Goal: Task Accomplishment & Management: Complete application form

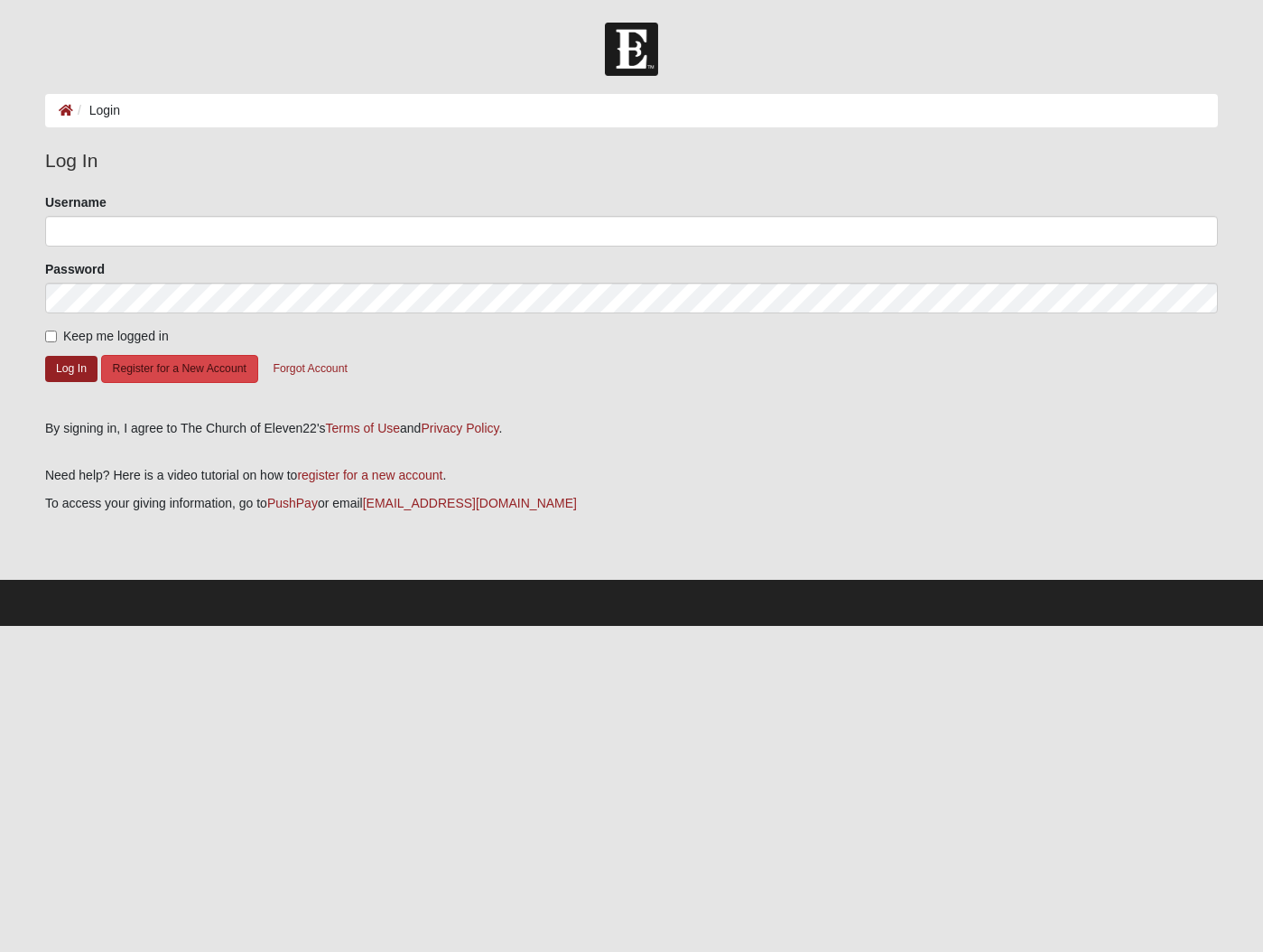
click at [138, 370] on button "Register for a New Account" at bounding box center [179, 368] width 157 height 28
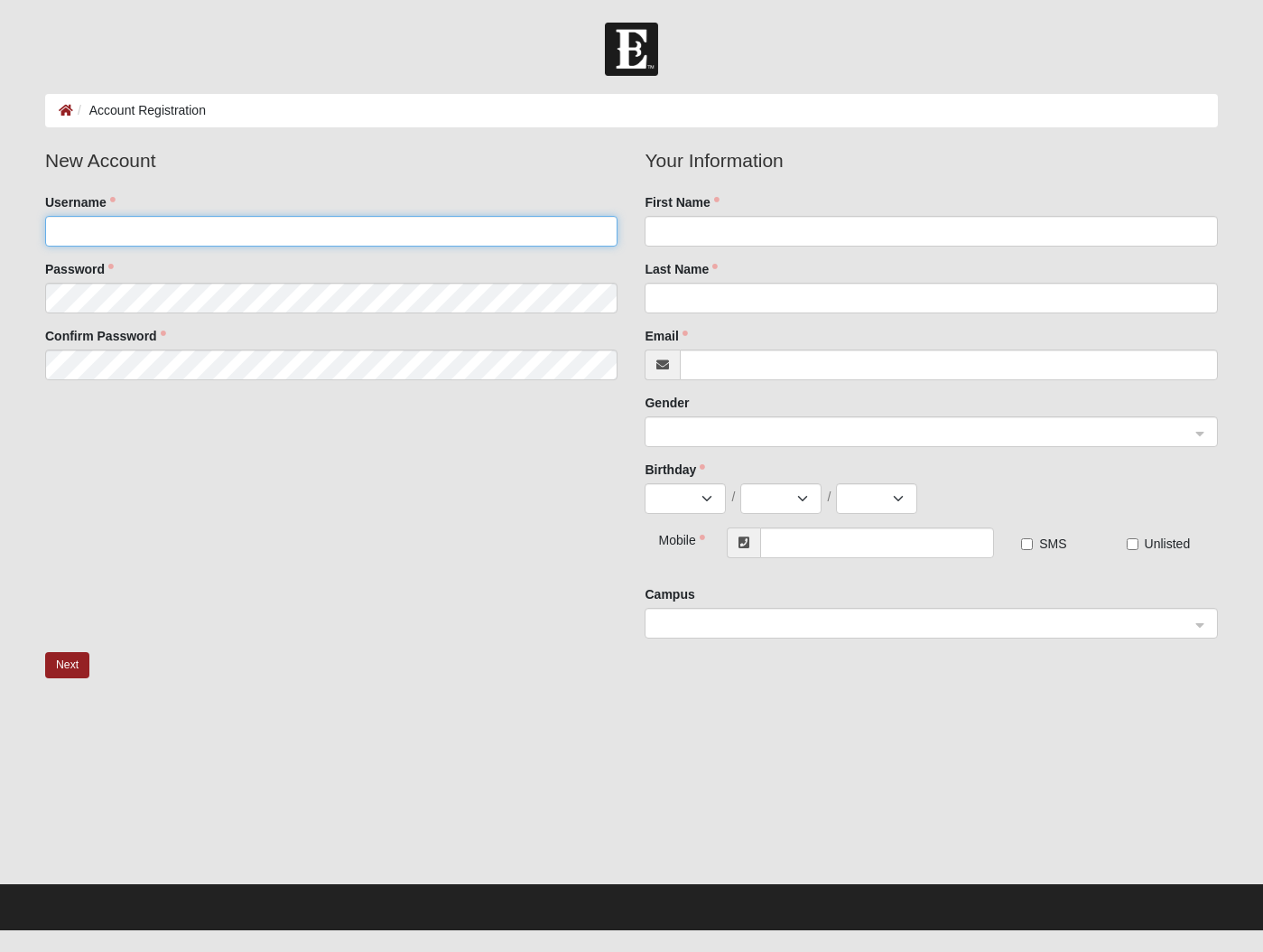
click at [106, 230] on input "Username" at bounding box center [331, 230] width 573 height 30
type input "[EMAIL_ADDRESS][DOMAIN_NAME]"
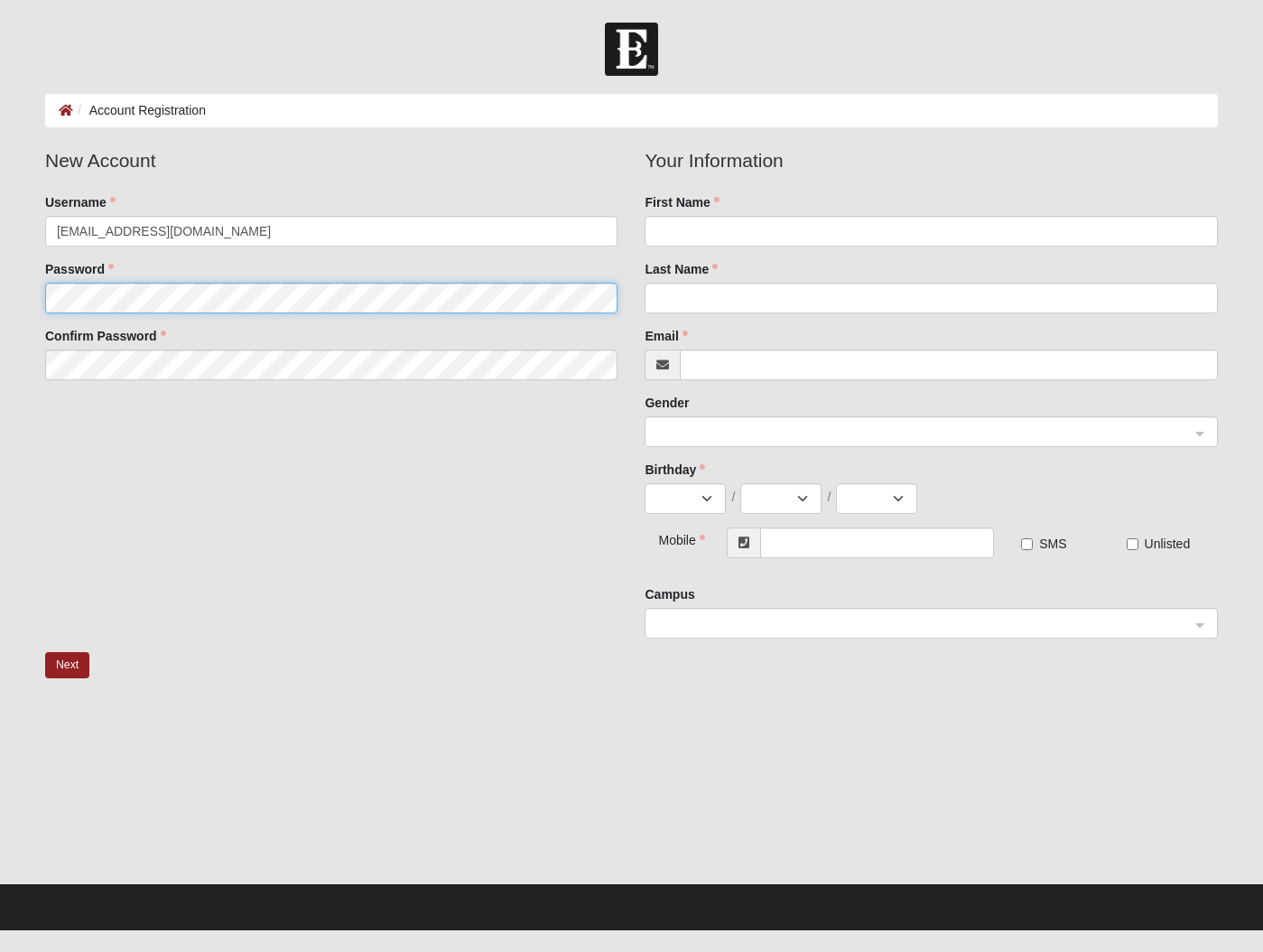
click at [68, 298] on fieldset "New Account Username chuckscoggins56@gmail.com Password Confirm Password" at bounding box center [331, 269] width 600 height 247
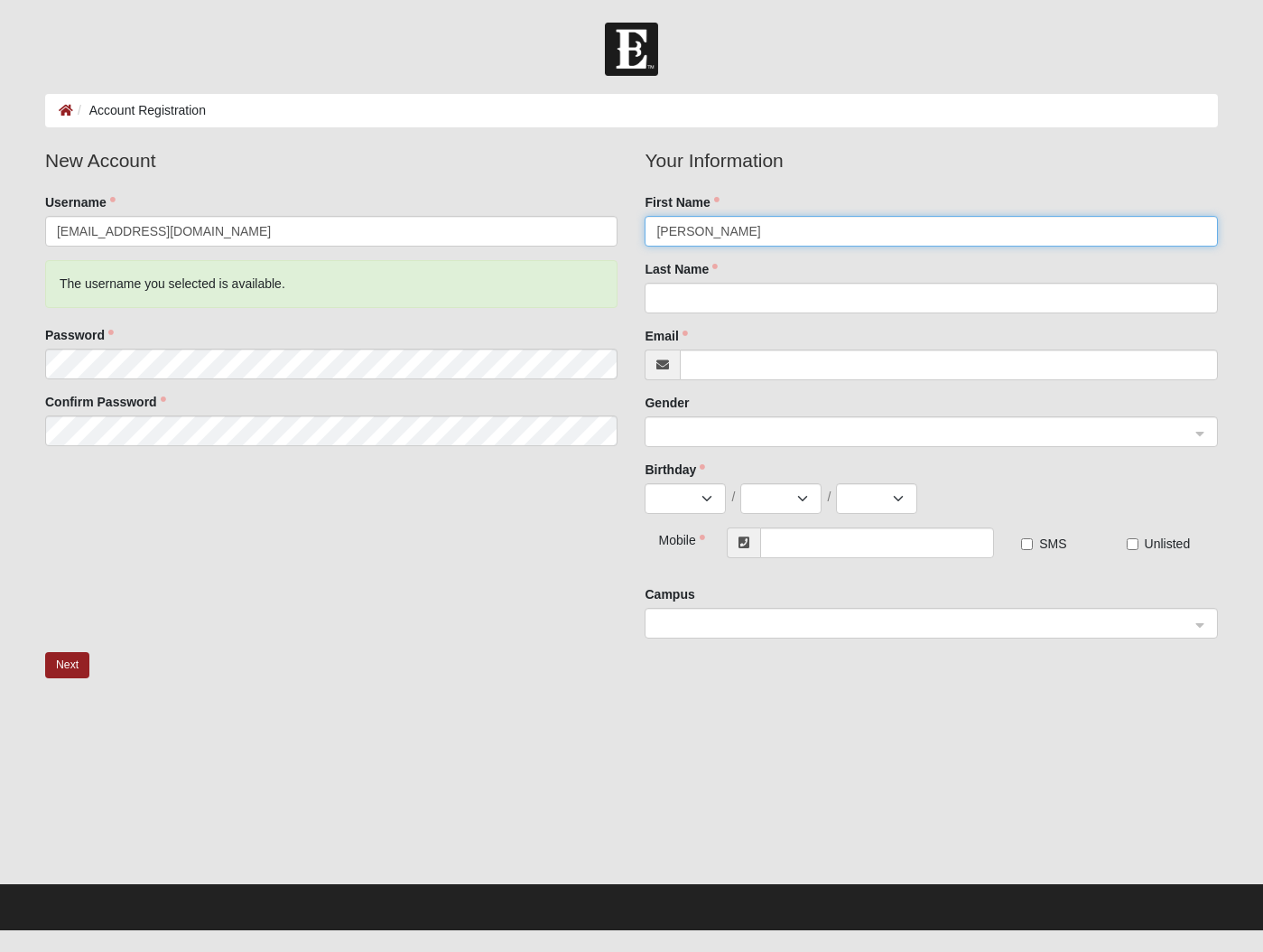
type input "CHARLES"
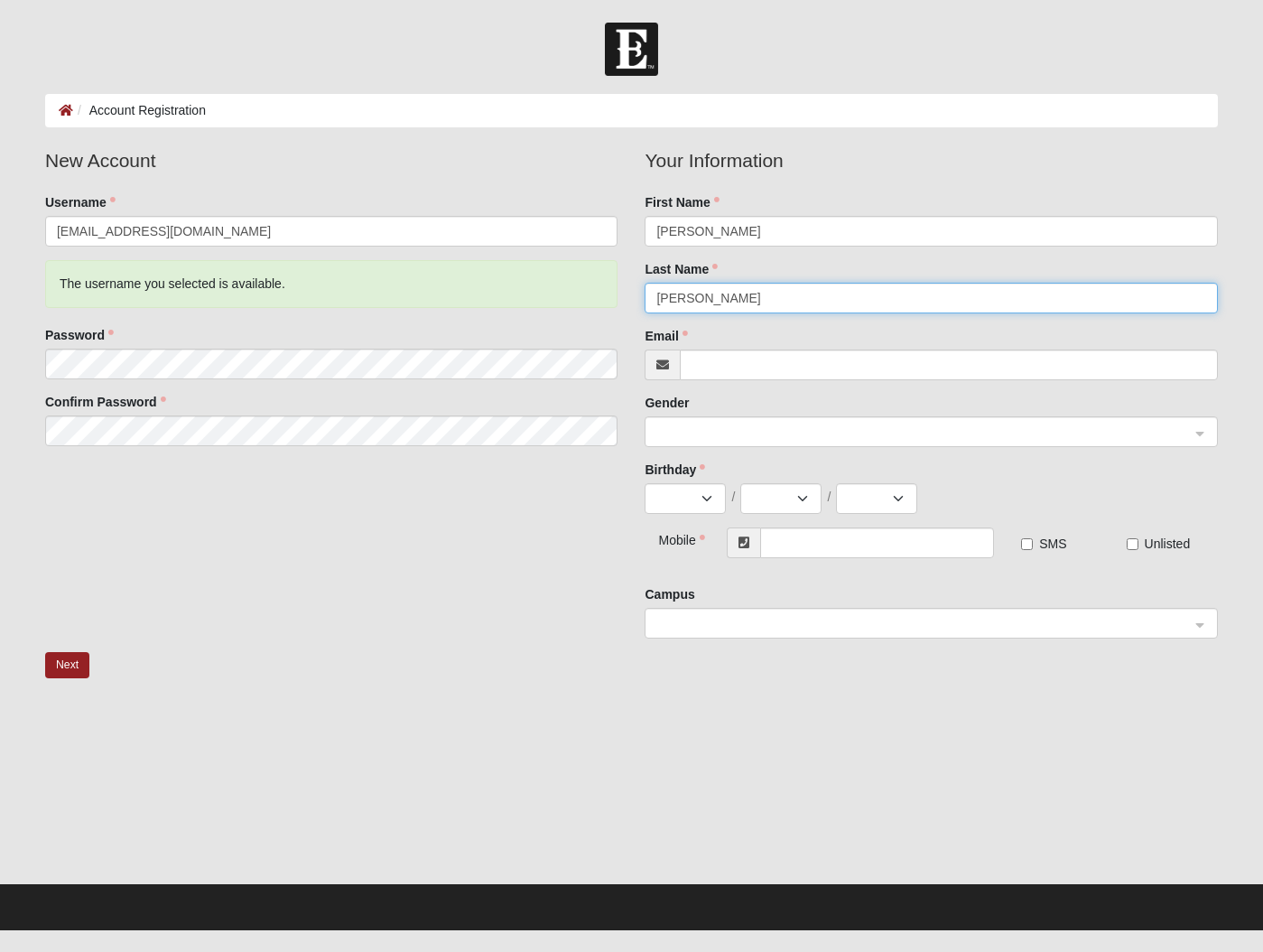
type input "SCOGGINS"
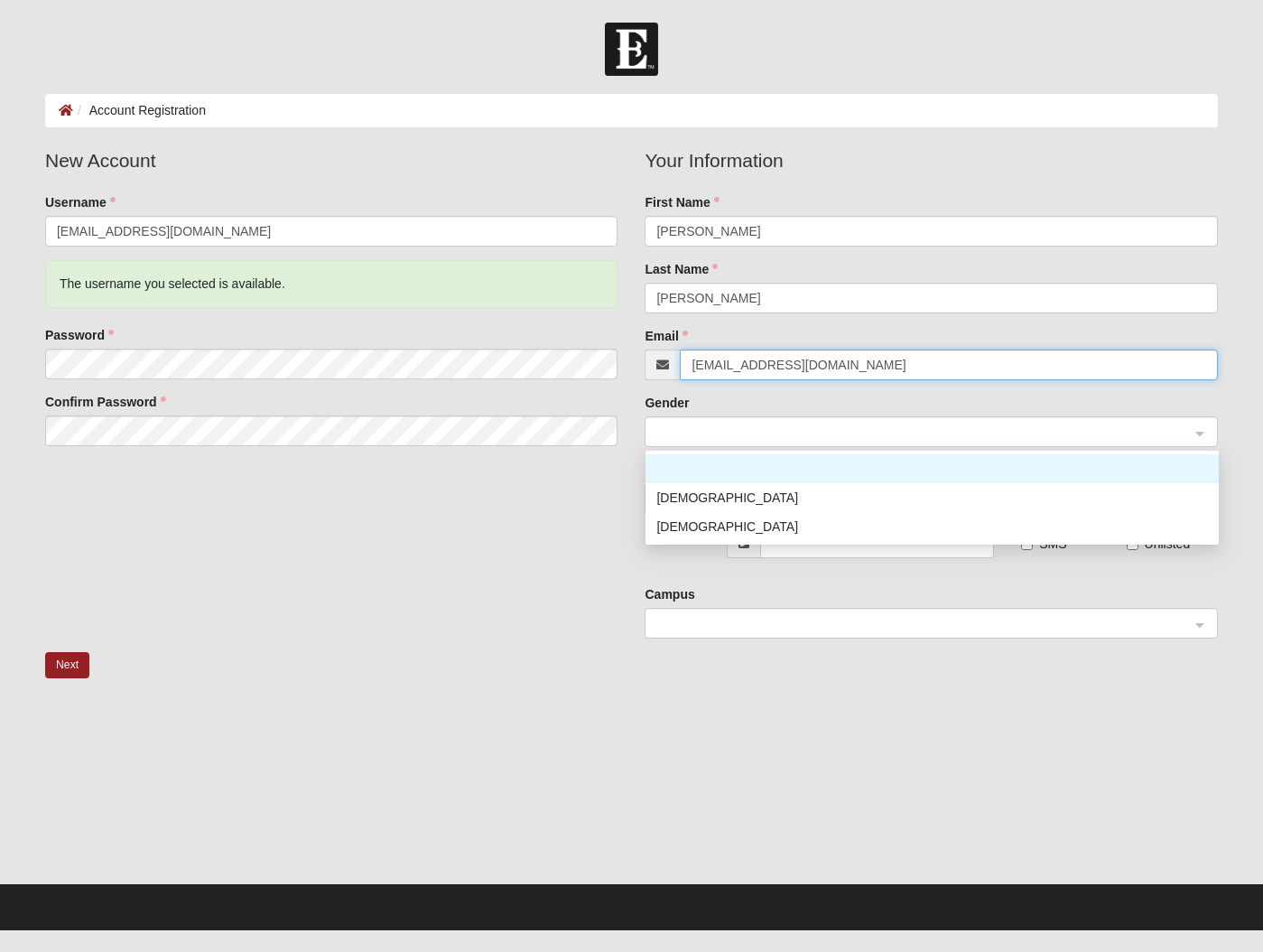
click at [678, 427] on span at bounding box center [922, 432] width 533 height 20
type input "chuckscoggins56@gmail.com"
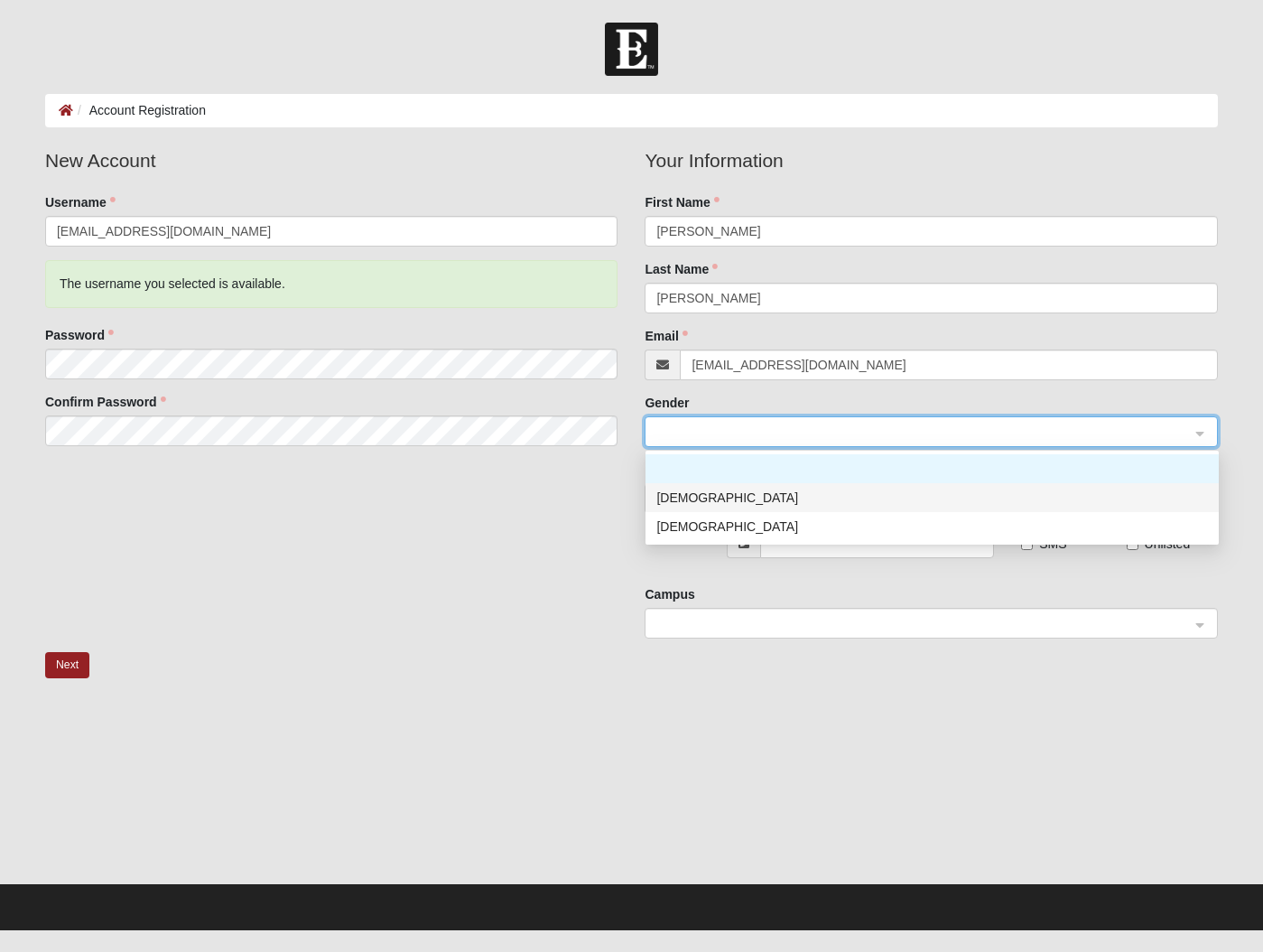
drag, startPoint x: 677, startPoint y: 500, endPoint x: 684, endPoint y: 493, distance: 9.9
click at [679, 499] on div "Male" at bounding box center [932, 498] width 552 height 20
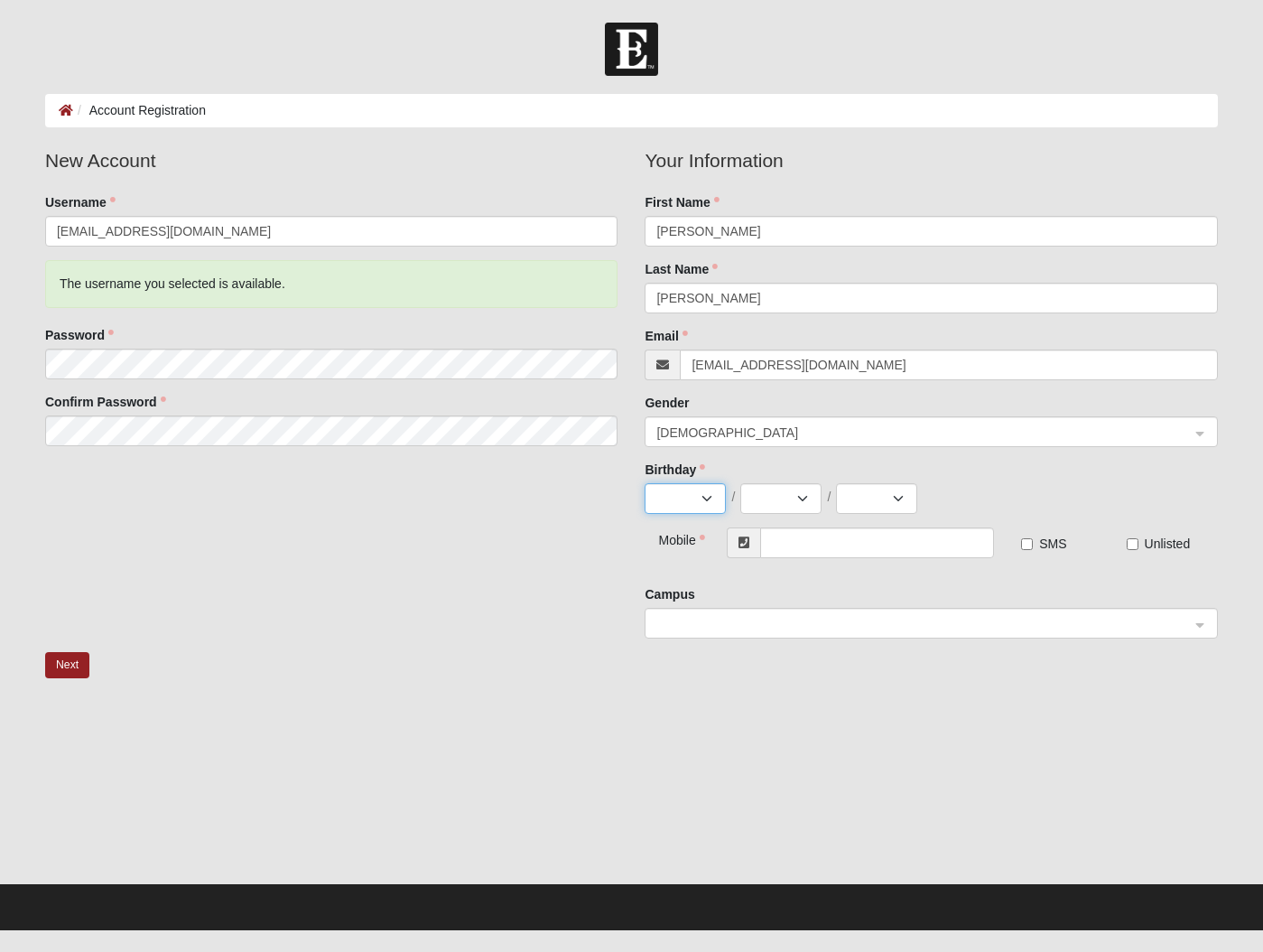
select select "9"
select select "6"
select select "1956"
click at [843, 544] on input "text" at bounding box center [877, 542] width 234 height 30
type input "(904) 808-3142"
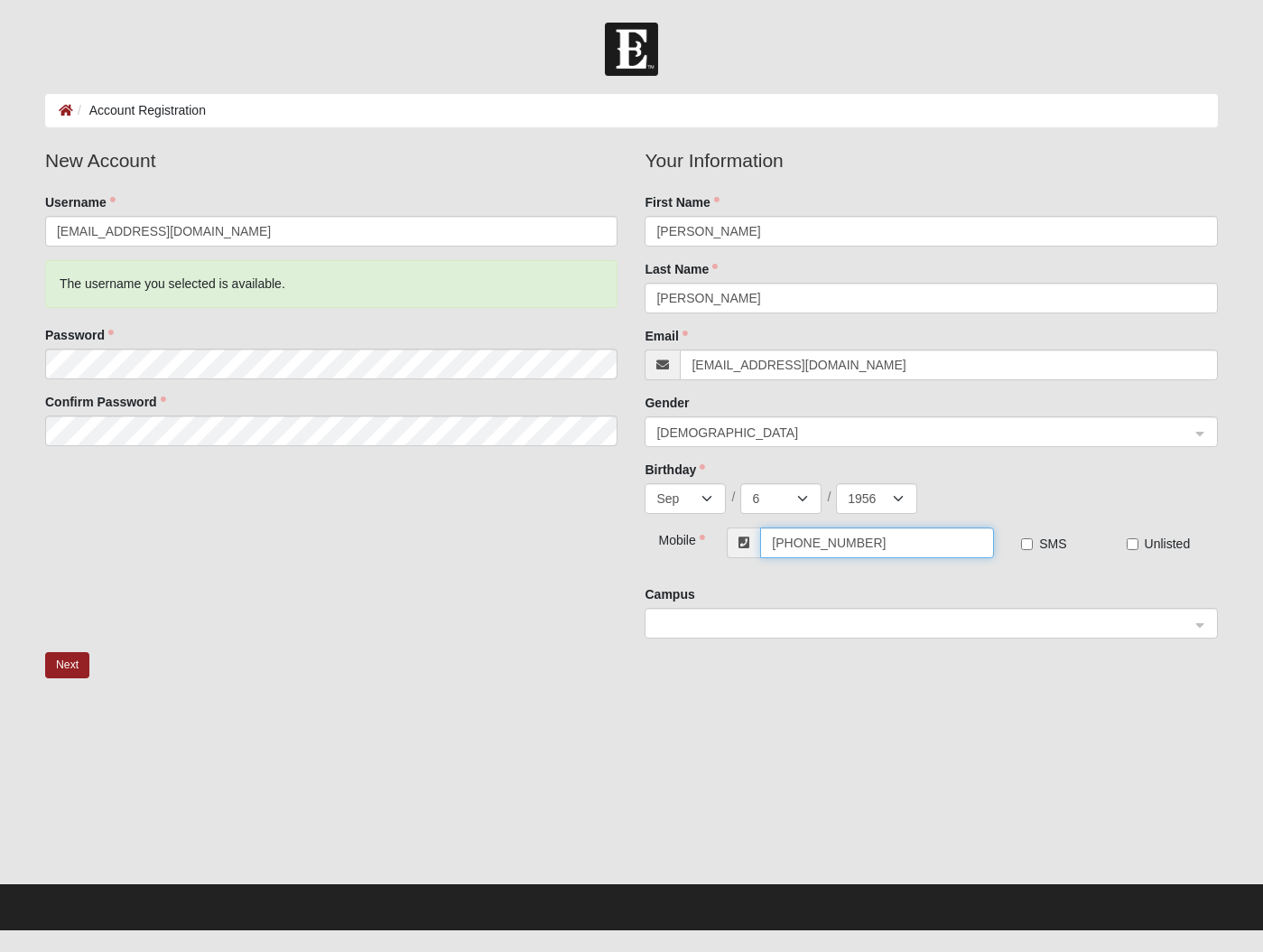
scroll to position [1, 0]
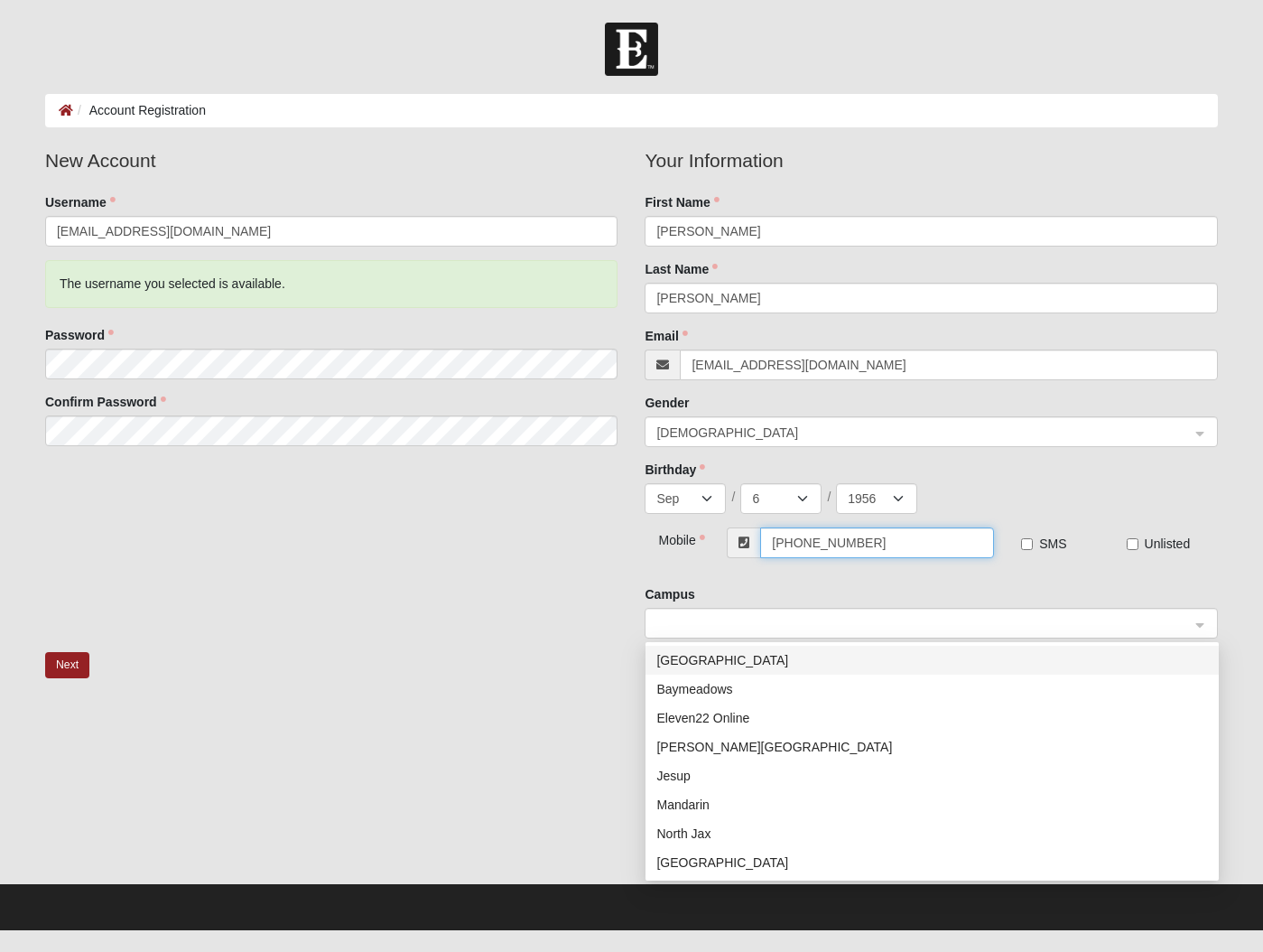
click at [761, 616] on span at bounding box center [922, 624] width 533 height 20
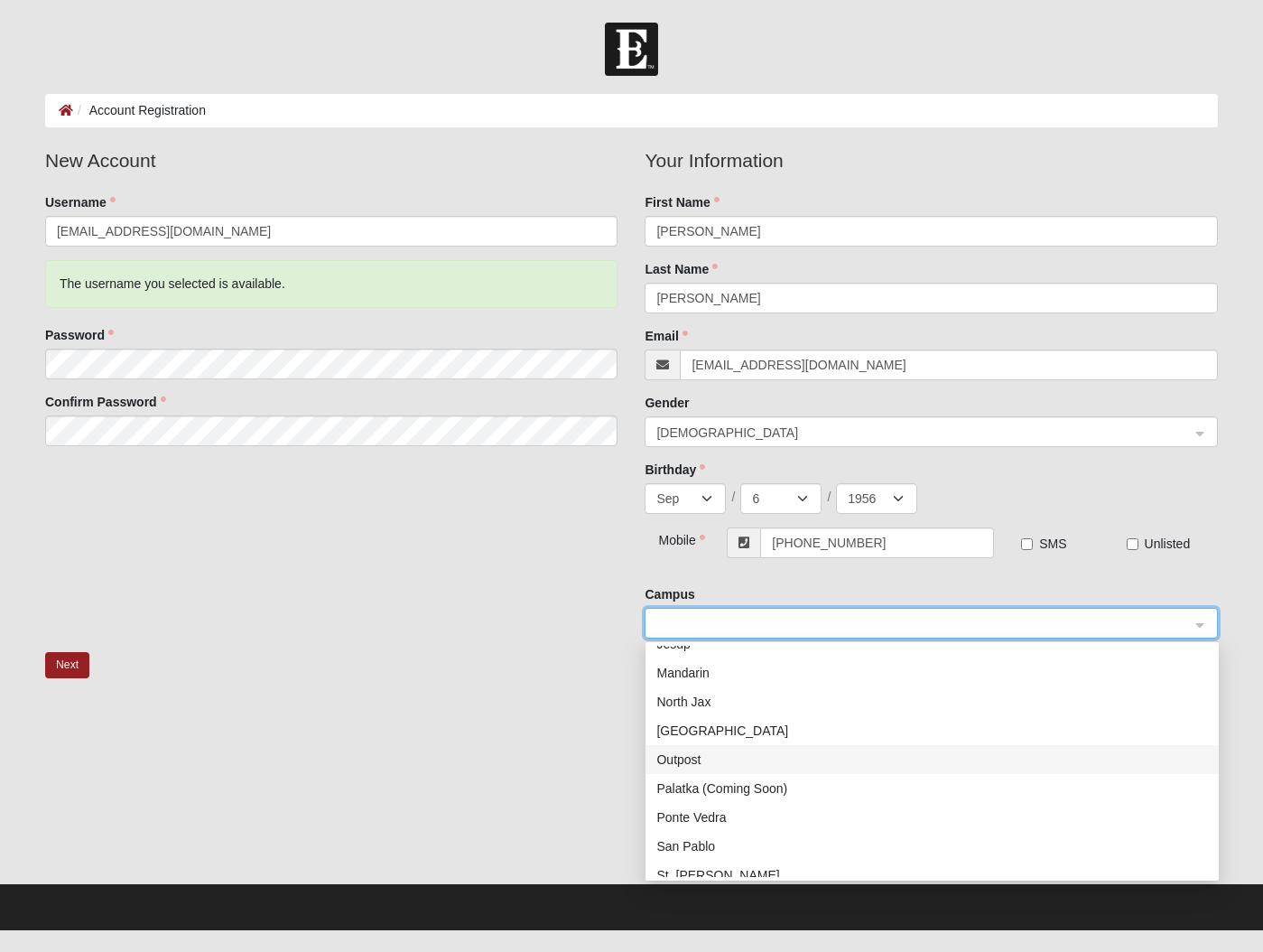
scroll to position [146, 0]
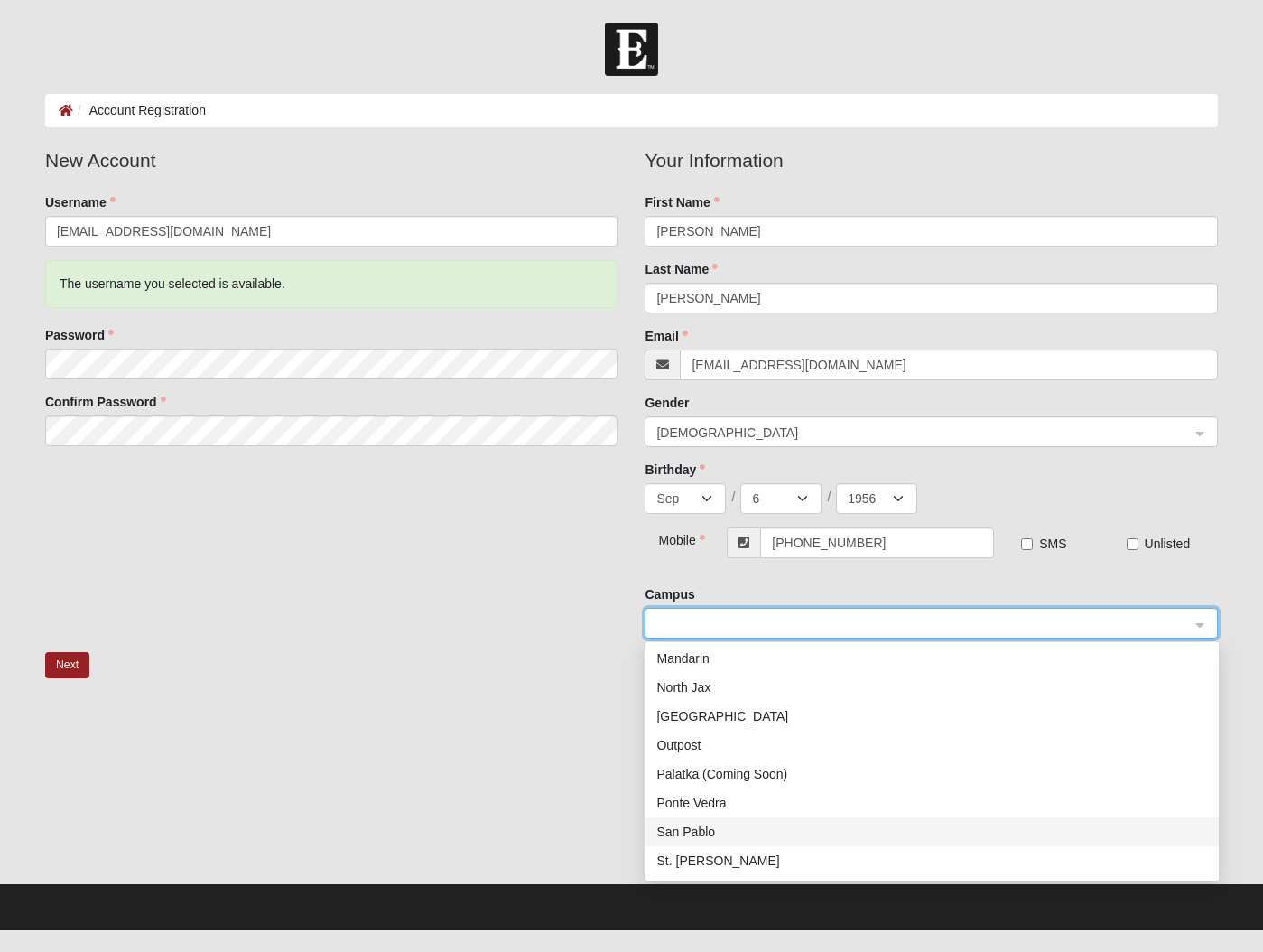
click at [712, 831] on div "San Pablo" at bounding box center [932, 832] width 552 height 20
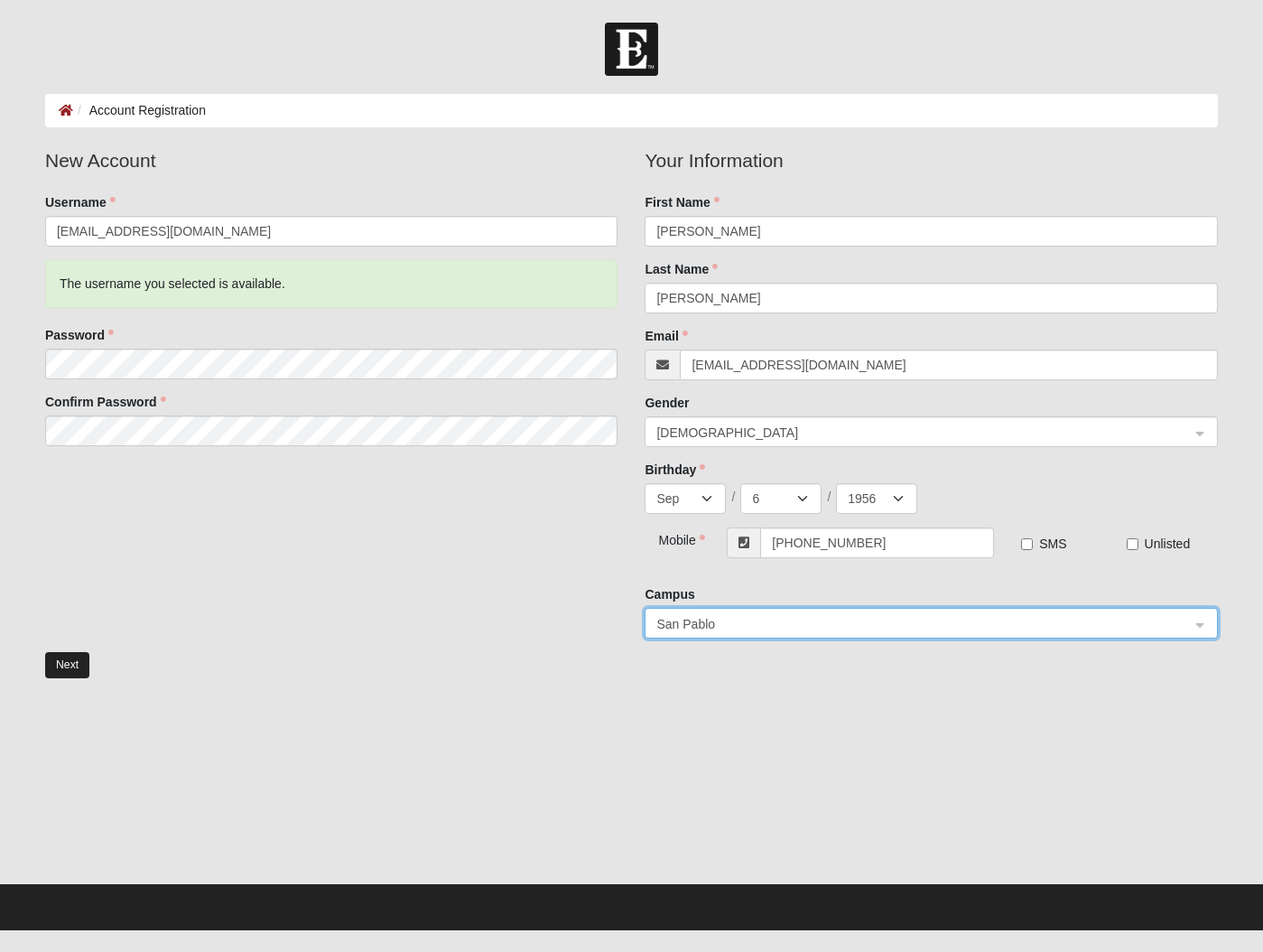
click at [61, 667] on button "Next" at bounding box center [67, 665] width 44 height 27
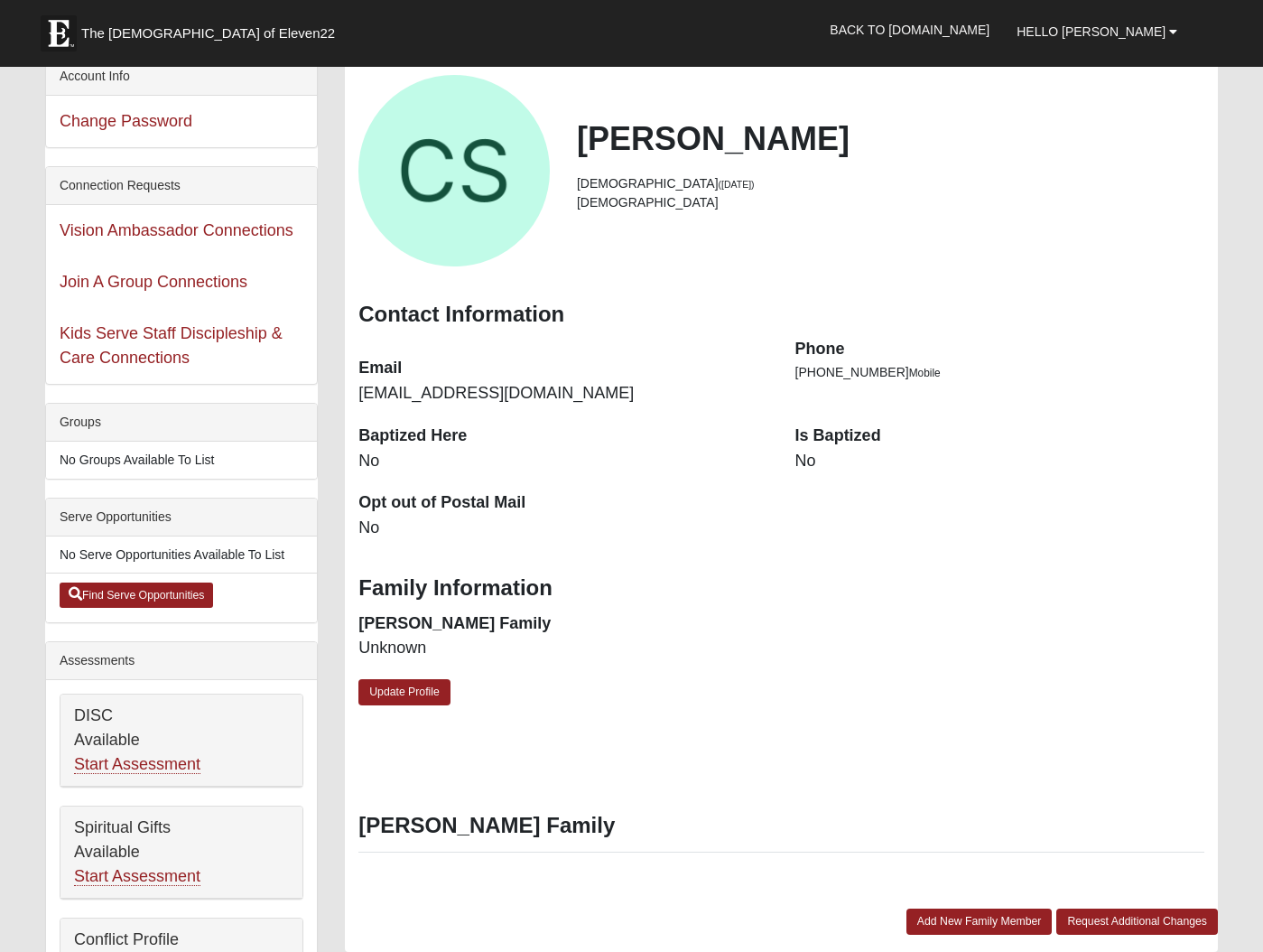
scroll to position [110, 0]
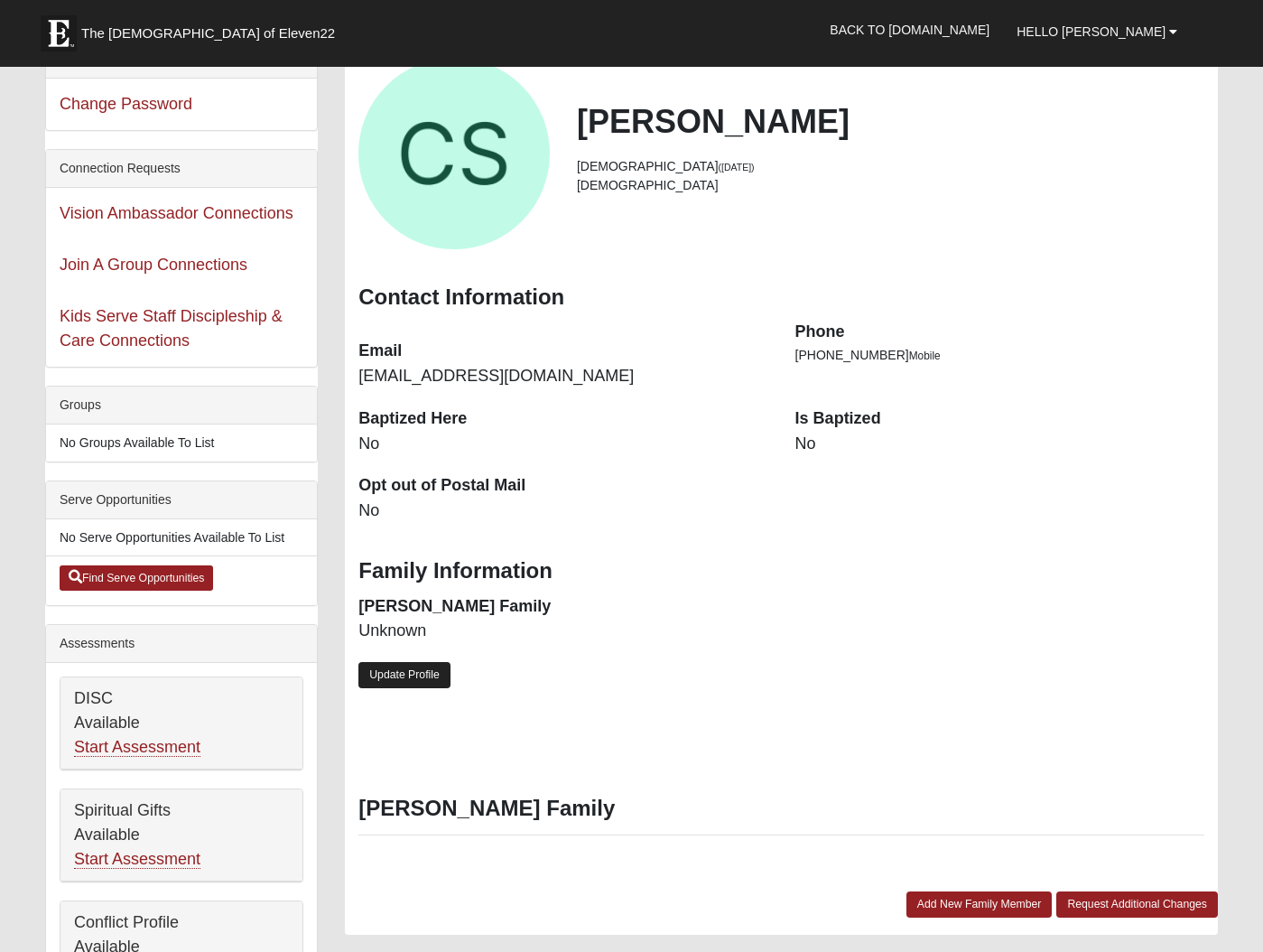
click at [436, 669] on link "Update Profile" at bounding box center [404, 675] width 92 height 27
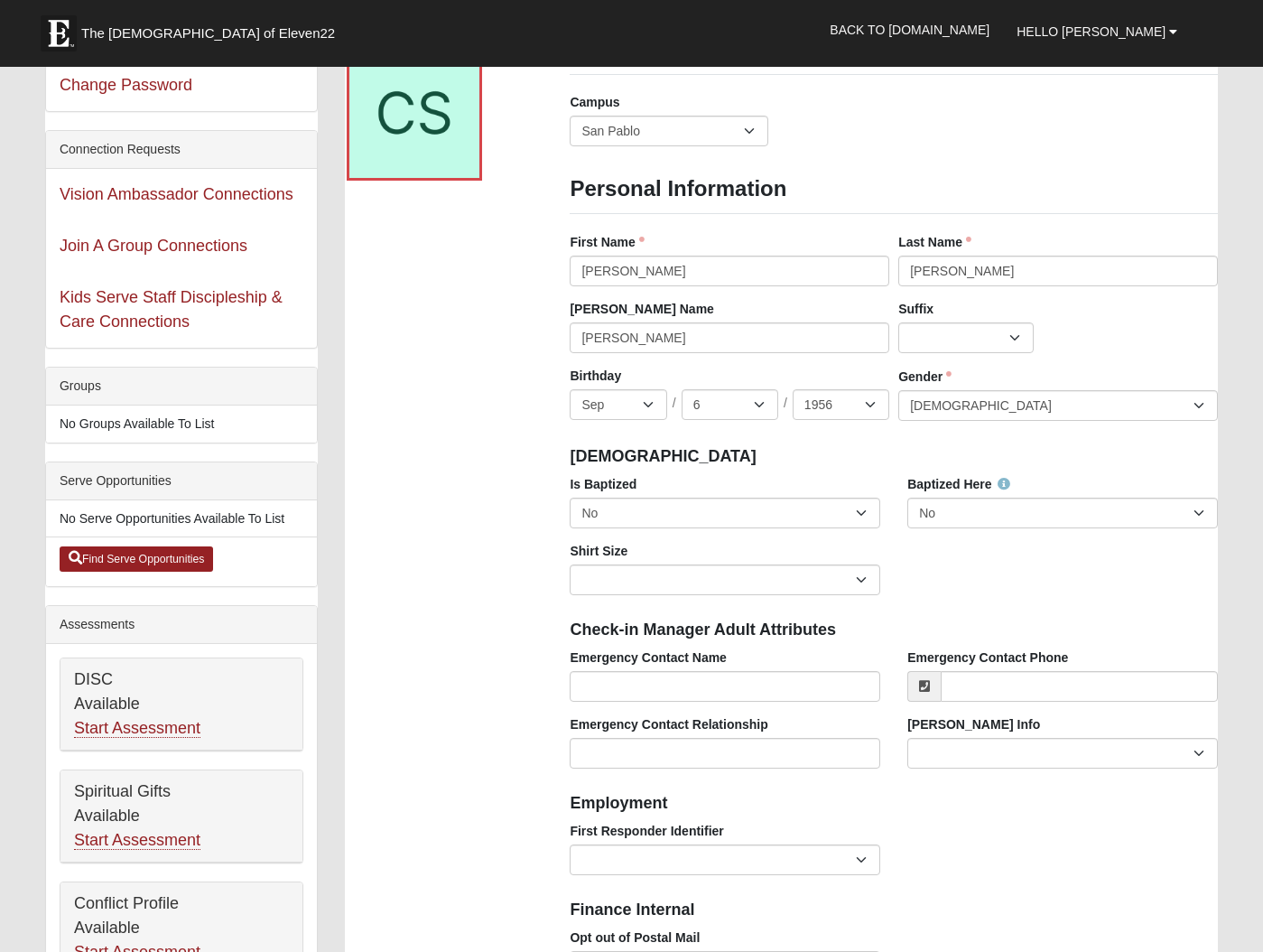
scroll to position [142, 0]
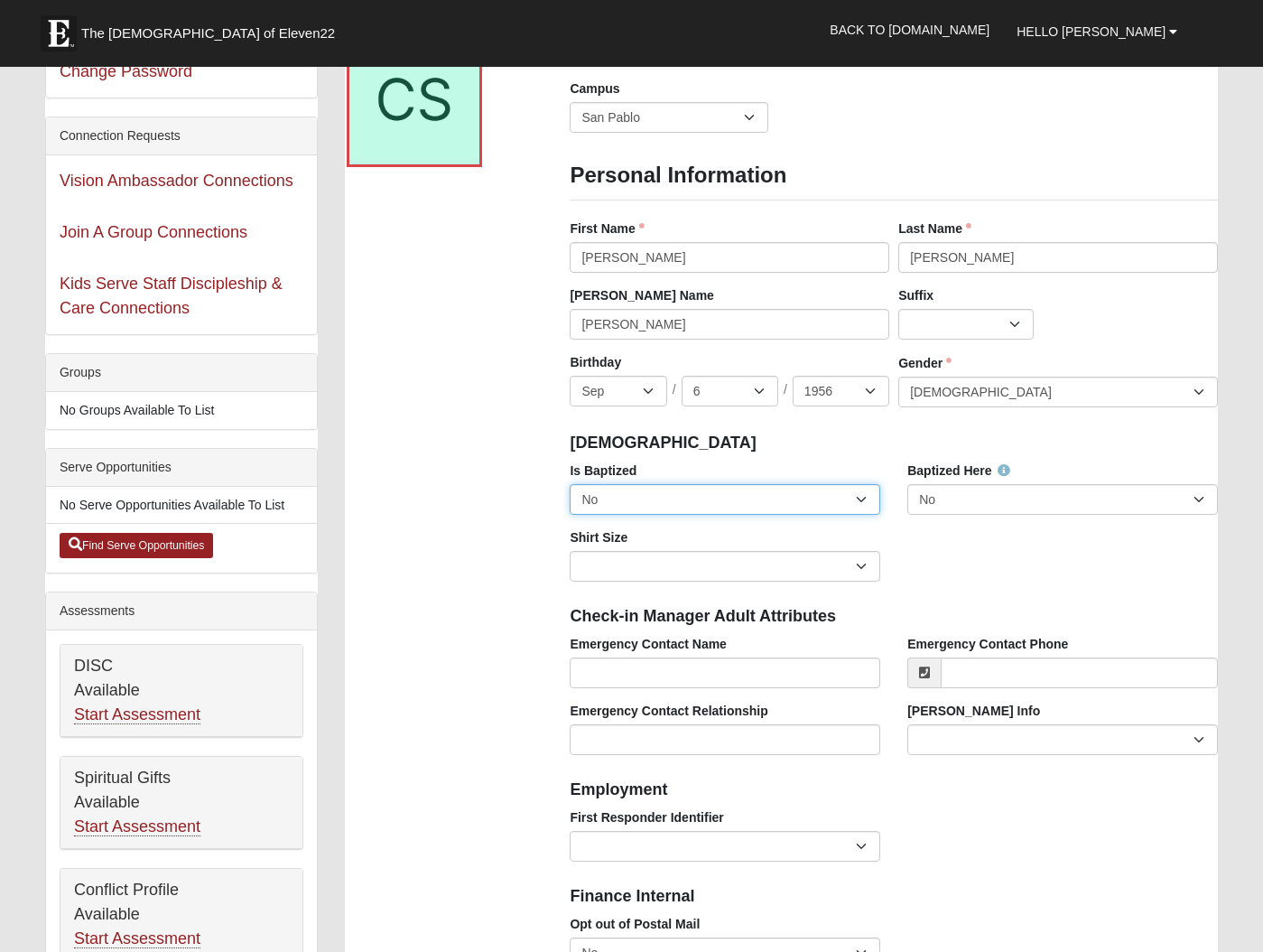
select select "True"
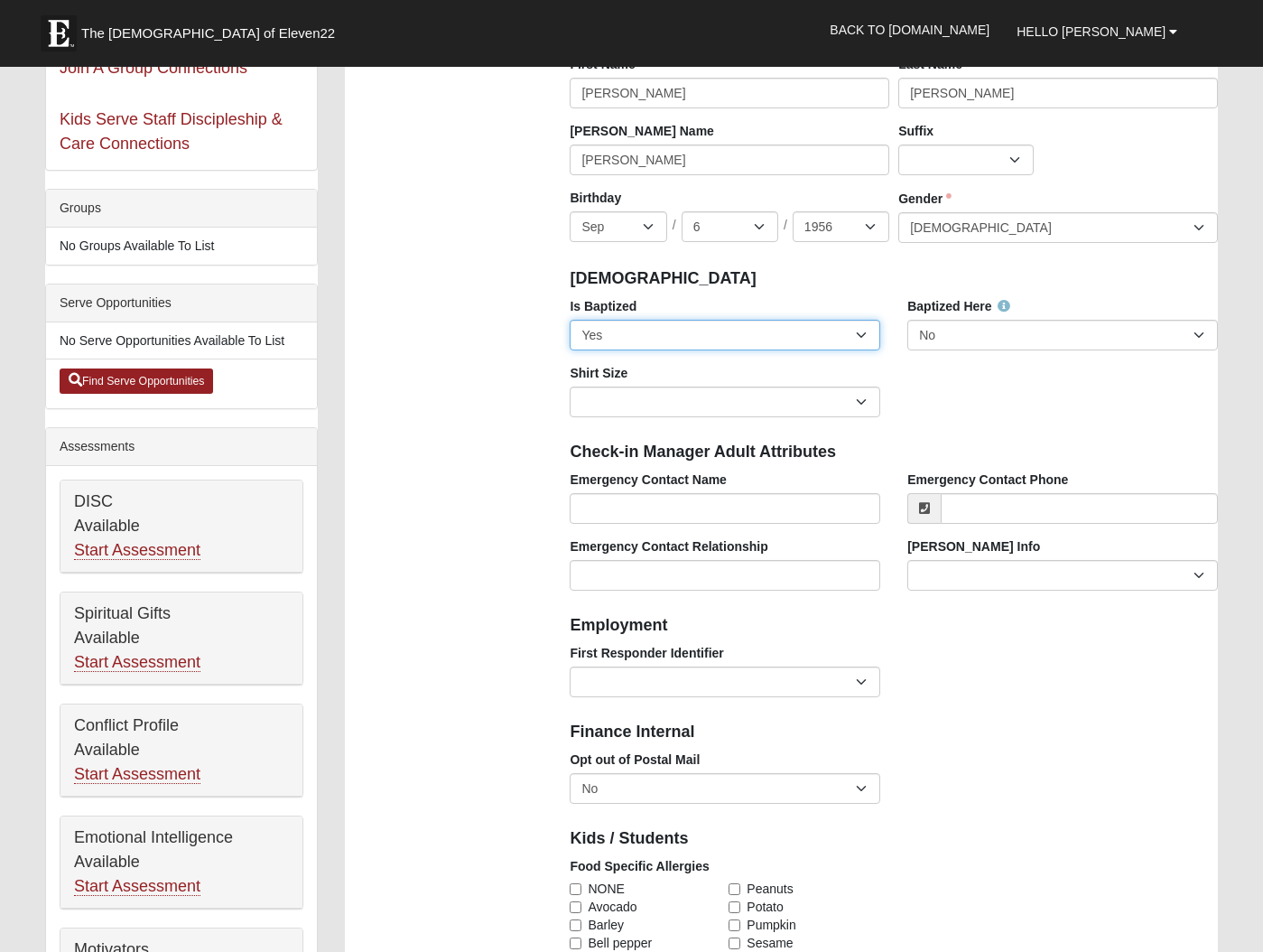
scroll to position [312, 0]
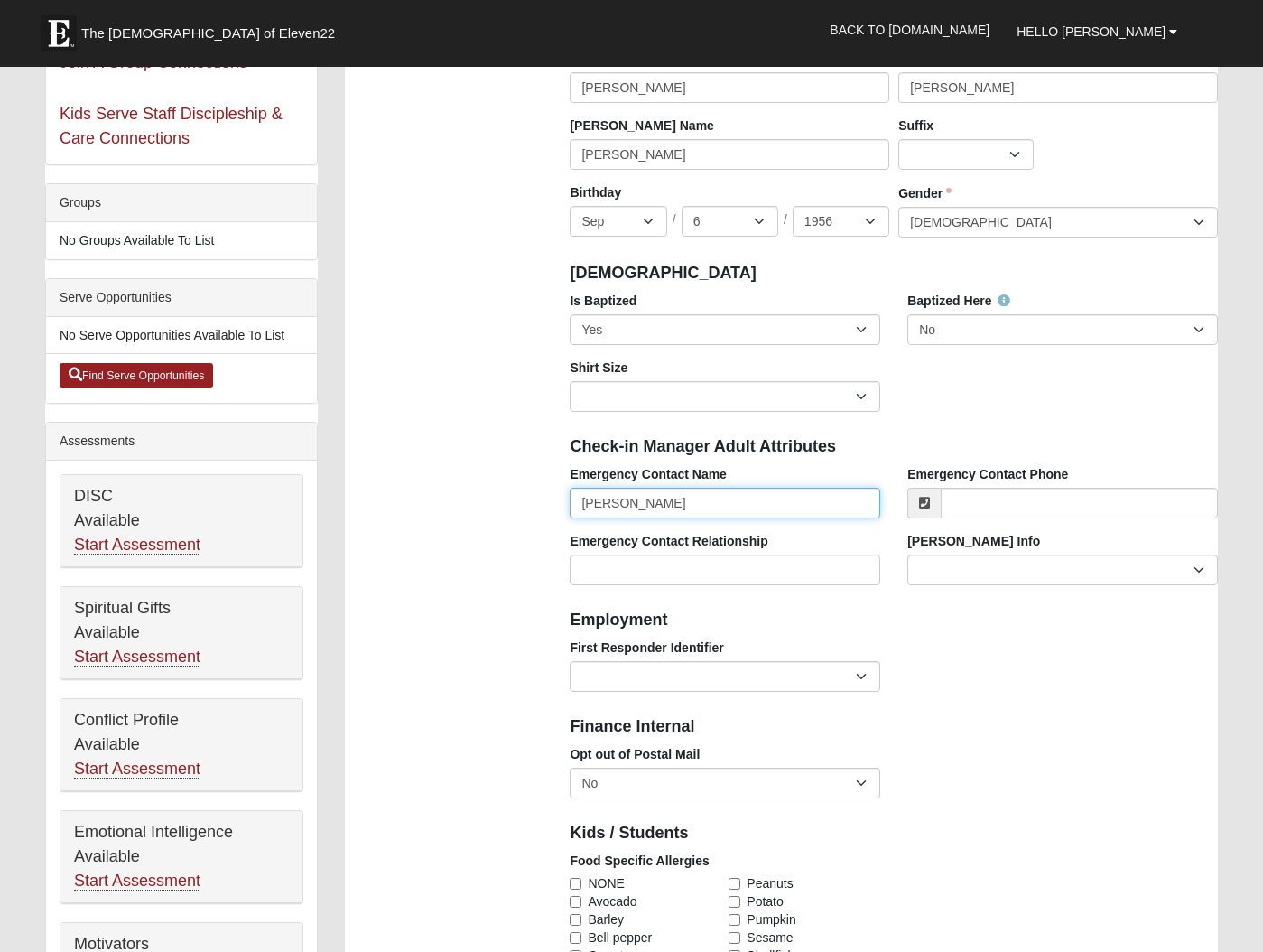
type input "Bronna"
click at [1106, 612] on h4 "Employment" at bounding box center [894, 621] width 648 height 20
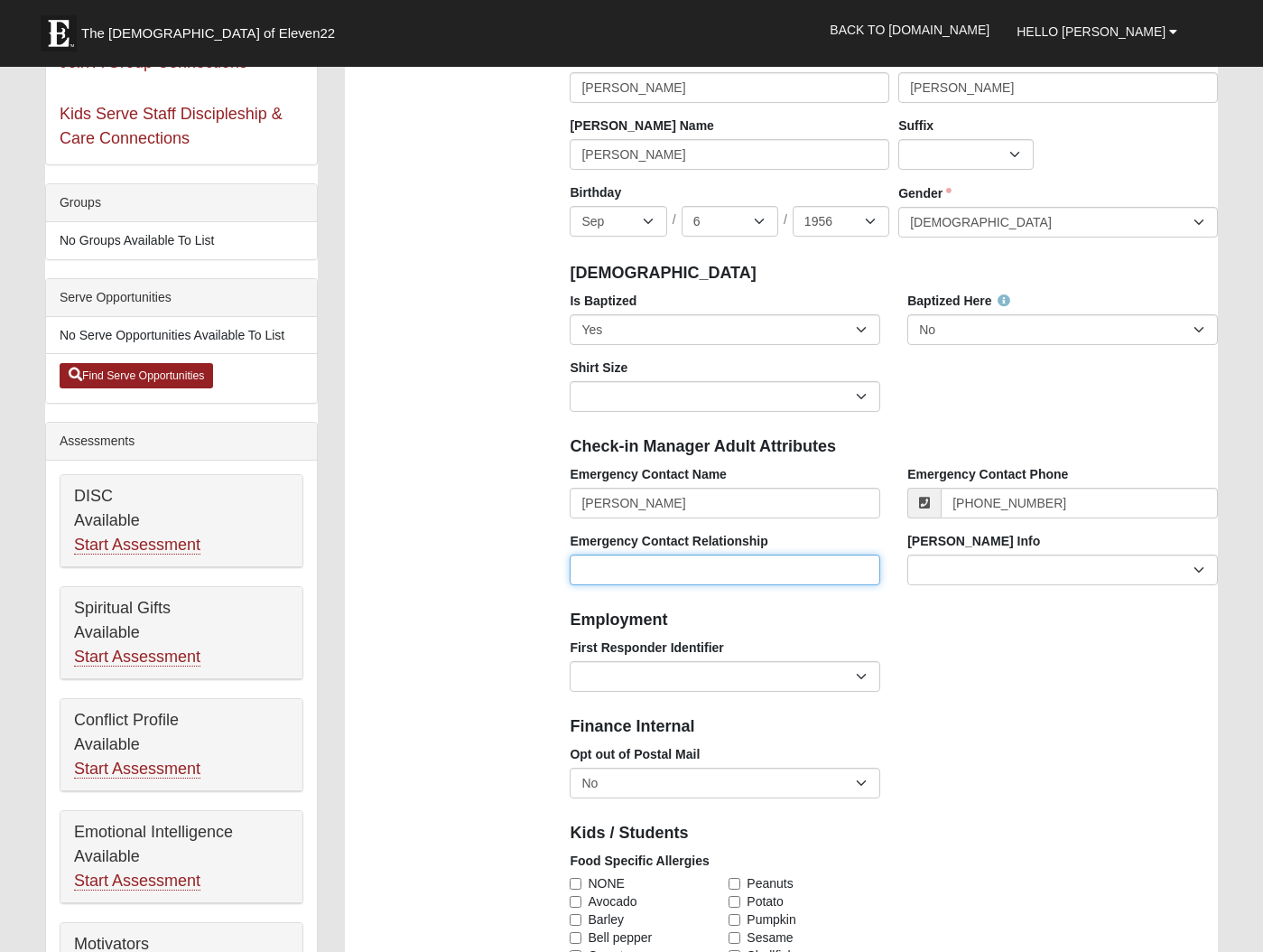
type input "(904) 210-9195"
click at [742, 568] on input "Emergency Contact Relationship" at bounding box center [725, 569] width 310 height 30
type input "spouse"
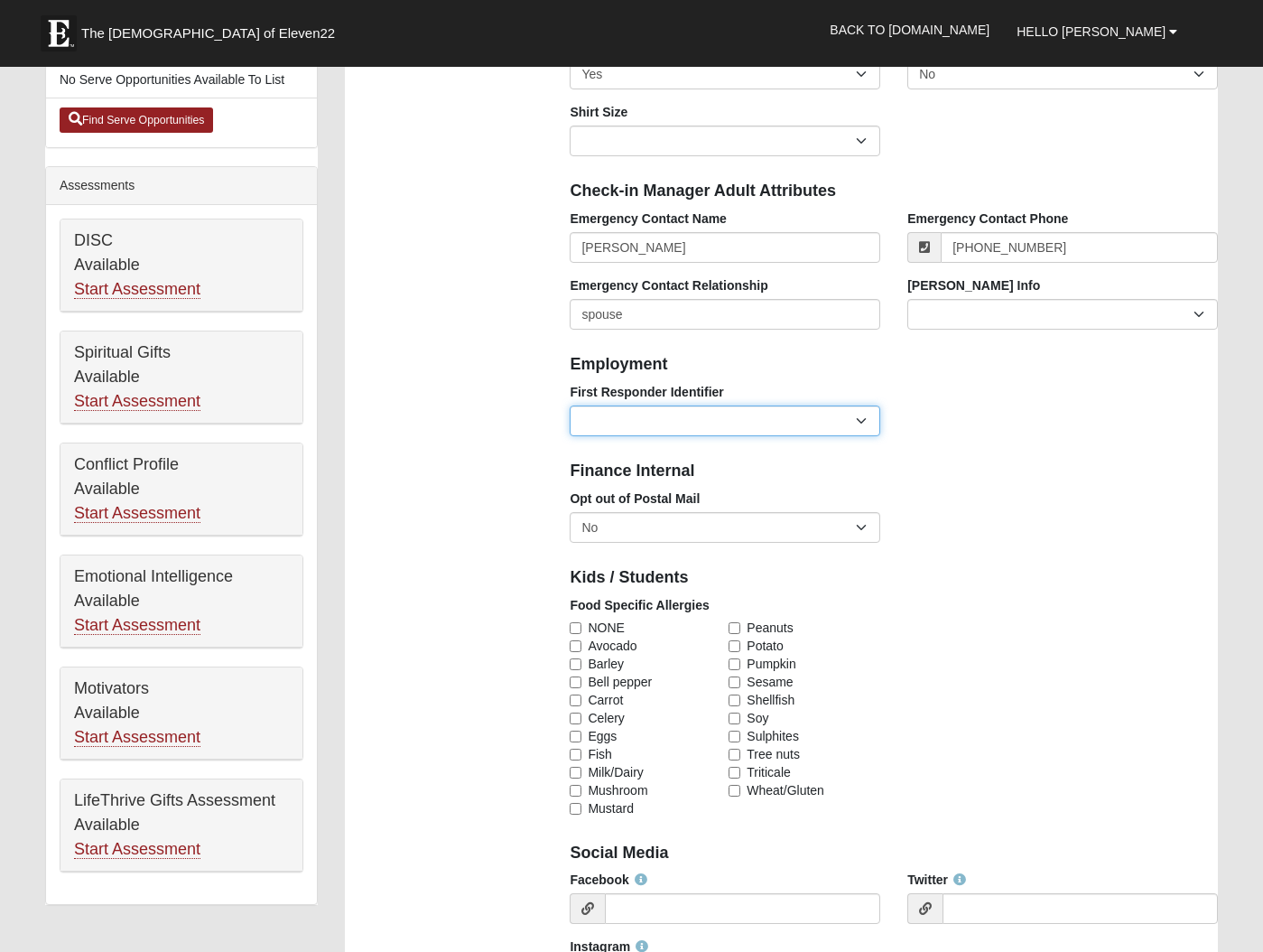
scroll to position [572, 0]
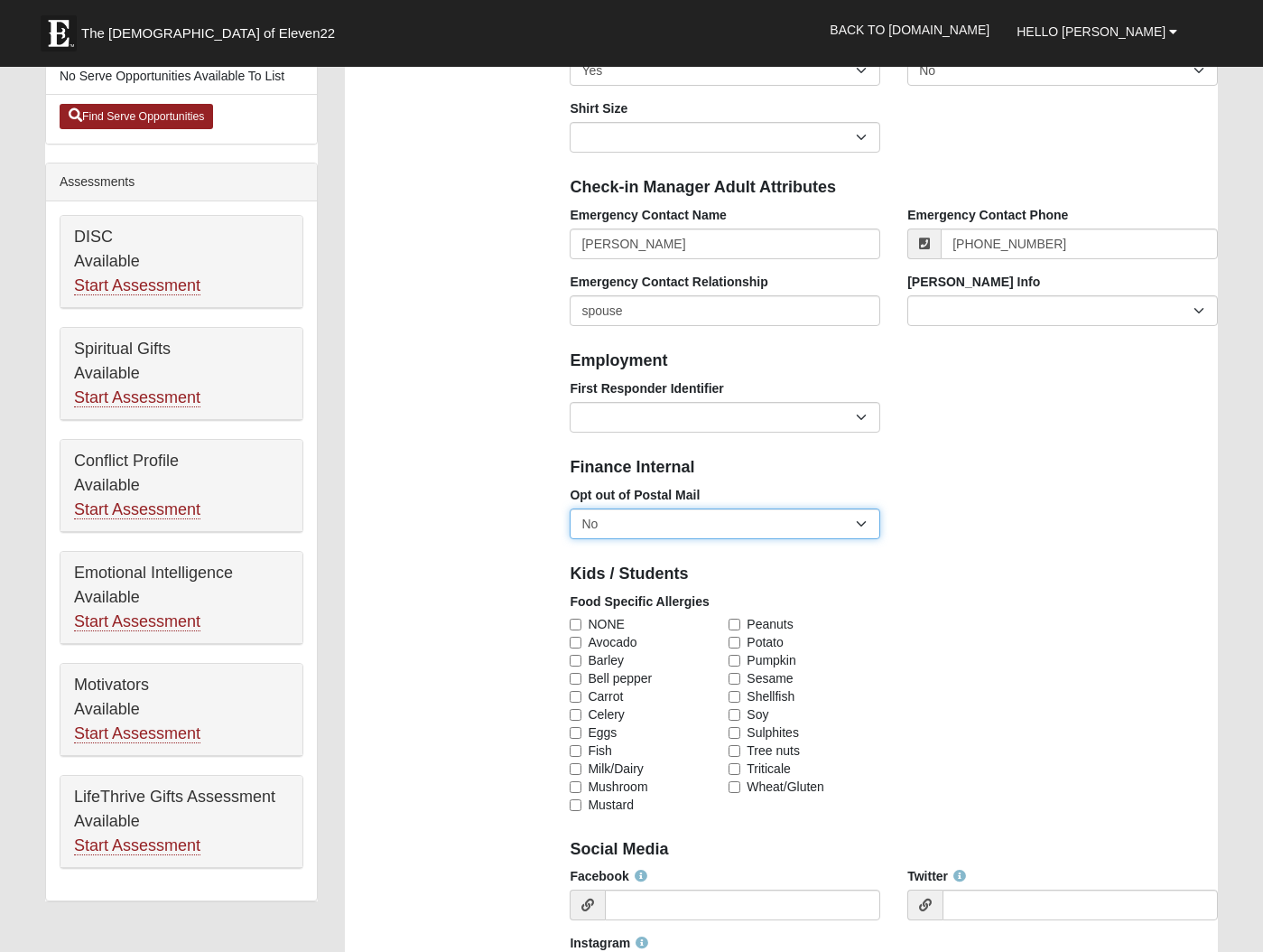
select select "True"
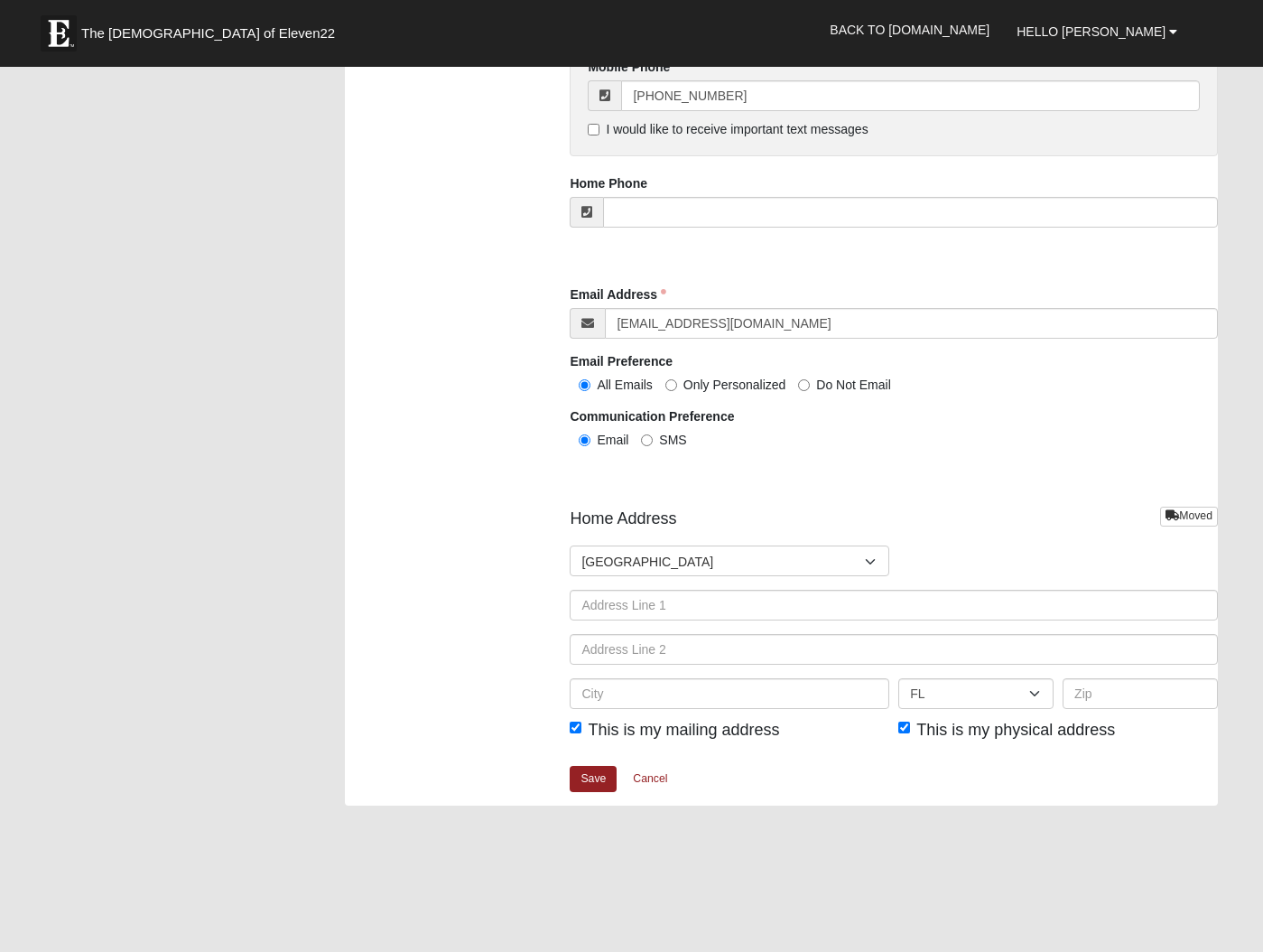
scroll to position [1836, 0]
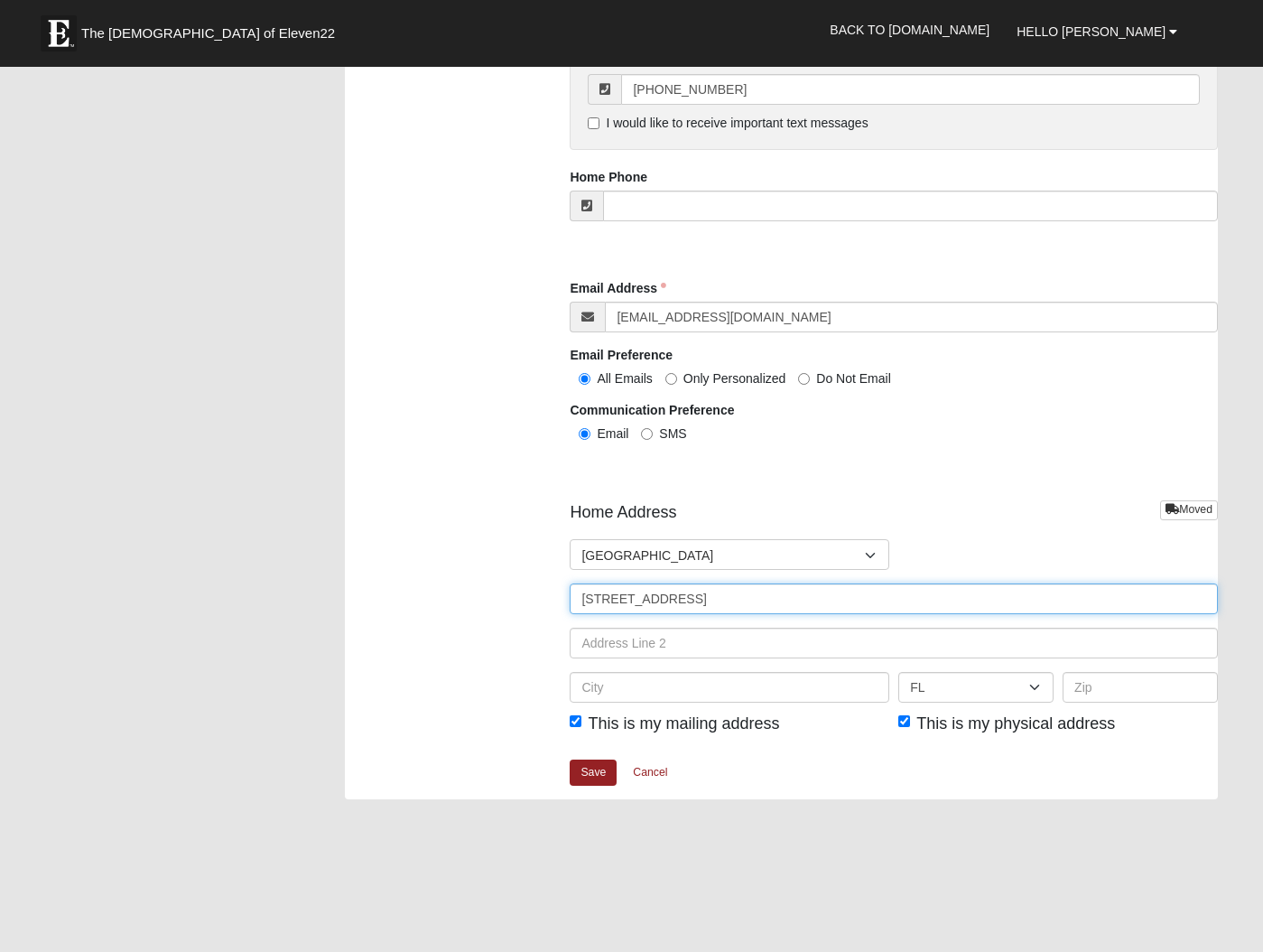
type input "47 Waterbridge Court"
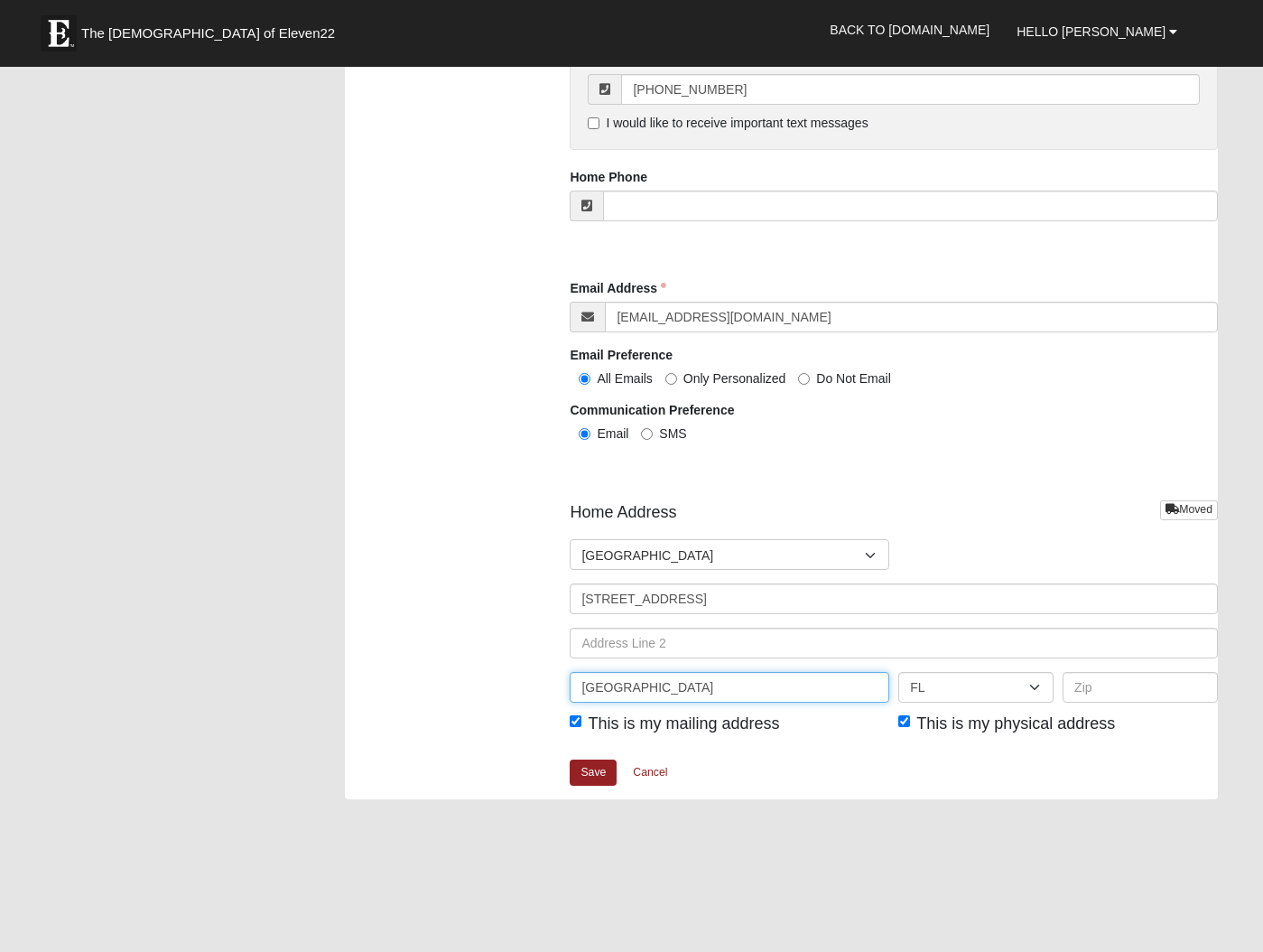
type input "Ponte Vedra Beach"
type input "32082"
click at [590, 765] on link "Save" at bounding box center [593, 772] width 47 height 27
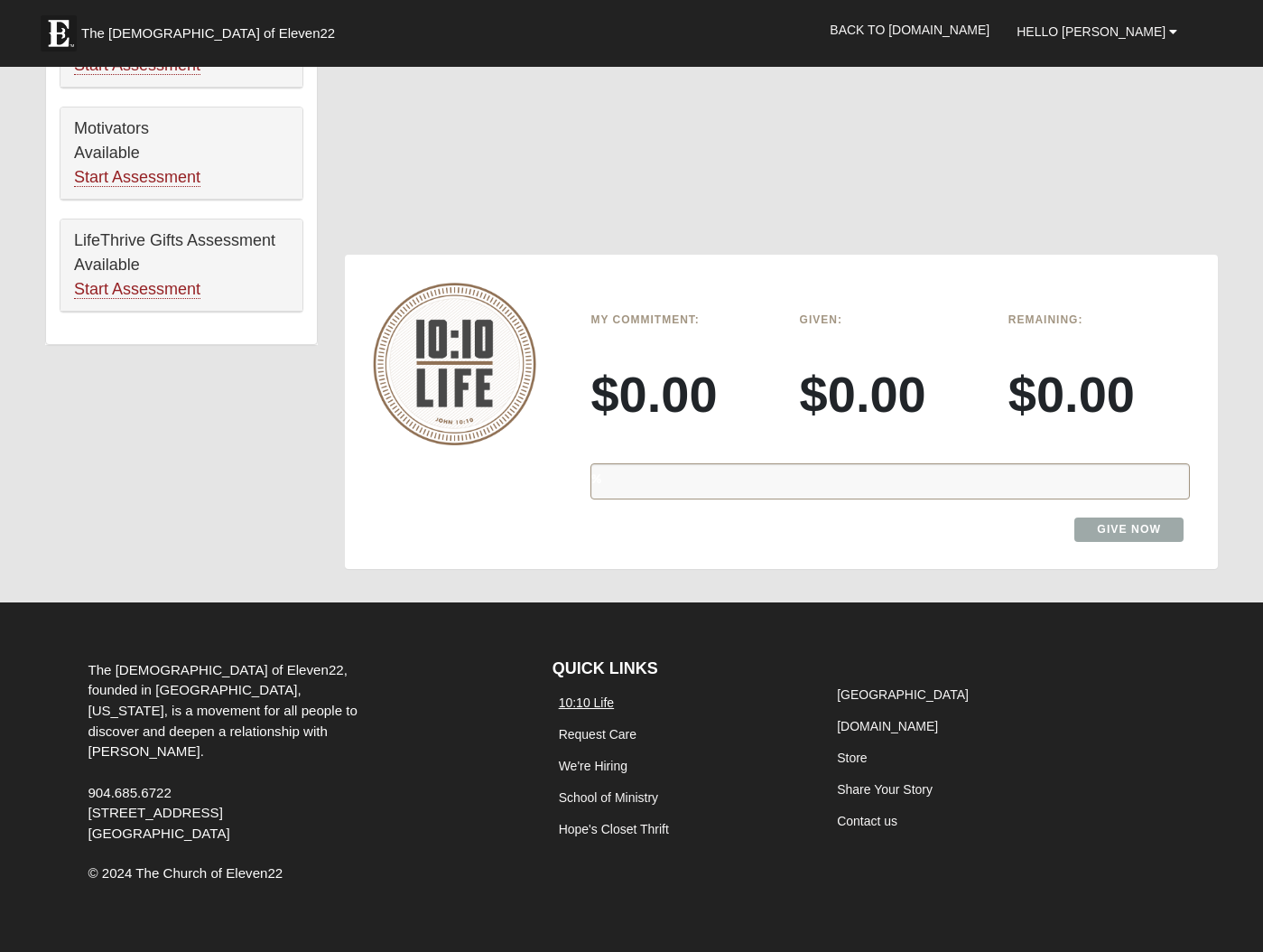
scroll to position [1127, 1]
click at [576, 695] on link "10:10 Life" at bounding box center [587, 702] width 56 height 15
